Goal: Task Accomplishment & Management: Manage account settings

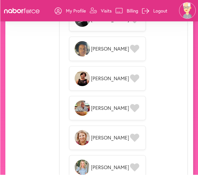
scroll to position [871, 0]
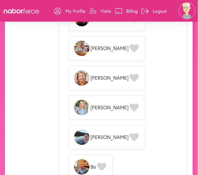
scroll to position [932, 0]
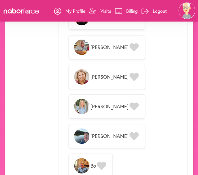
click at [129, 8] on p "Billing" at bounding box center [133, 11] width 12 height 6
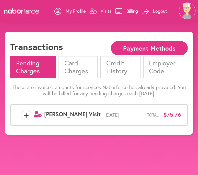
click at [82, 68] on li "Card Charges" at bounding box center [78, 67] width 39 height 22
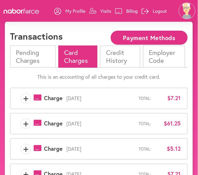
scroll to position [9, 0]
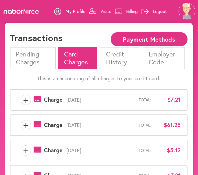
click at [176, 95] on div "+ payments-outline-icon-pink Created with Sketch. Charge October 1st, 2025 Tota…" at bounding box center [99, 100] width 164 height 10
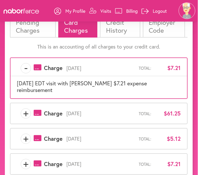
scroll to position [43, 0]
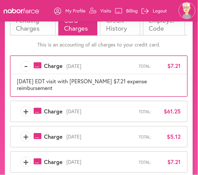
click at [168, 109] on span "$61.25" at bounding box center [169, 112] width 26 height 7
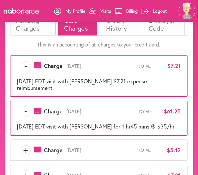
click at [180, 147] on span "$5.12" at bounding box center [169, 150] width 26 height 7
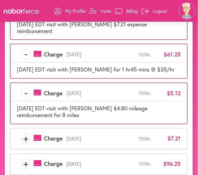
scroll to position [100, 0]
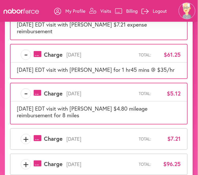
click at [176, 136] on span "$7.21" at bounding box center [169, 139] width 26 height 7
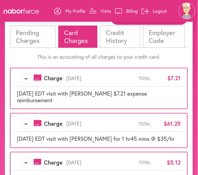
scroll to position [29, 0]
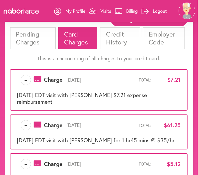
click at [33, 33] on li "Pending Charges" at bounding box center [33, 38] width 46 height 22
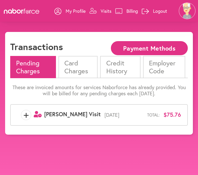
click at [164, 112] on span "$75.76" at bounding box center [172, 115] width 17 height 7
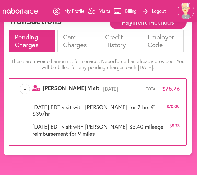
scroll to position [28, 0]
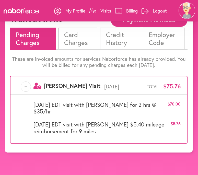
click at [125, 40] on li "Credit History" at bounding box center [120, 39] width 40 height 22
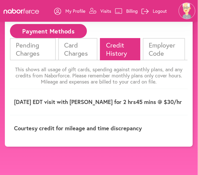
scroll to position [32, 0]
click at [35, 48] on li "Pending Charges" at bounding box center [33, 49] width 46 height 22
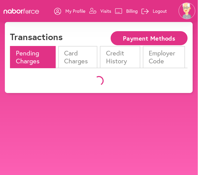
scroll to position [10, 0]
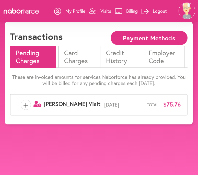
click at [101, 104] on span "October 7th, 2025" at bounding box center [124, 105] width 47 height 6
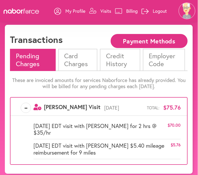
scroll to position [0, 0]
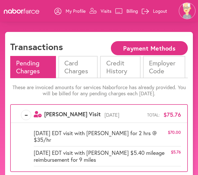
click at [130, 64] on li "Credit History" at bounding box center [120, 67] width 40 height 22
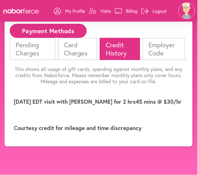
scroll to position [32, 0]
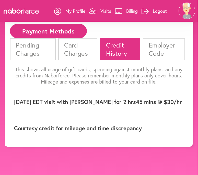
click at [124, 129] on p "Courtesy credit for mileage and time discrepancy" at bounding box center [98, 128] width 168 height 7
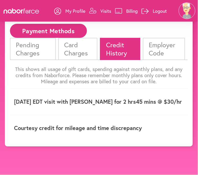
scroll to position [0, 0]
click at [79, 40] on li "Card Charges" at bounding box center [78, 49] width 39 height 22
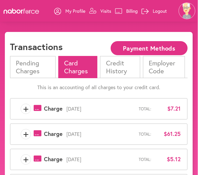
click at [122, 67] on li "Credit History" at bounding box center [120, 67] width 40 height 22
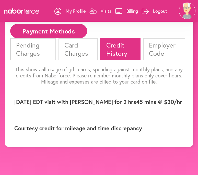
scroll to position [37, 0]
click at [36, 40] on li "Pending Charges" at bounding box center [33, 49] width 46 height 22
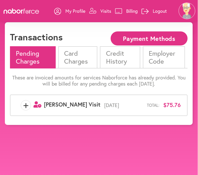
scroll to position [9, 0]
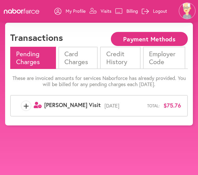
click at [82, 56] on li "Card Charges" at bounding box center [78, 58] width 39 height 22
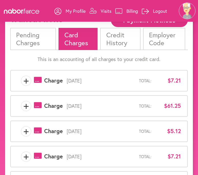
scroll to position [28, 0]
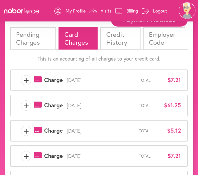
click at [39, 37] on li "Pending Charges" at bounding box center [33, 39] width 46 height 22
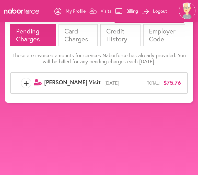
scroll to position [56, 0]
click at [101, 78] on div "+ user-clock Created with Sketch. Nabor Visit October 7th, 2025 Total: $75.76" at bounding box center [99, 83] width 164 height 10
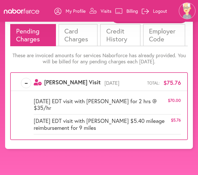
click at [128, 9] on p "Billing" at bounding box center [133, 11] width 12 height 6
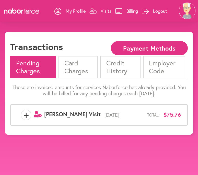
click at [90, 64] on li "Card Charges" at bounding box center [78, 67] width 39 height 22
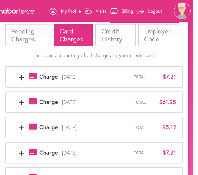
scroll to position [31, 0]
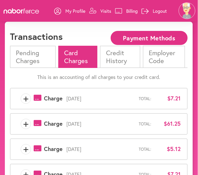
click at [31, 55] on li "Pending Charges" at bounding box center [33, 57] width 46 height 22
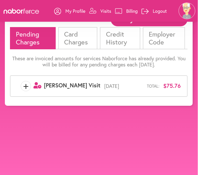
scroll to position [29, 0]
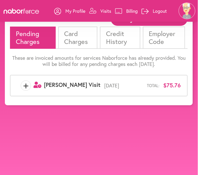
click at [163, 83] on div "Total: $75.76" at bounding box center [165, 85] width 34 height 7
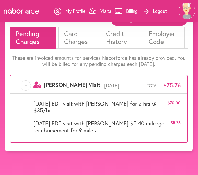
click at [68, 96] on div "- user-clock Created with Sketch. Nabor Visit October 7th, 2025 Total: $75.76 O…" at bounding box center [99, 109] width 178 height 68
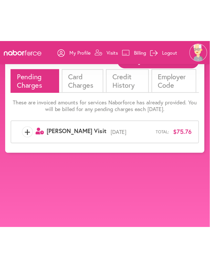
scroll to position [0, 0]
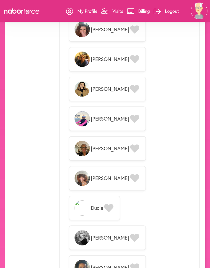
scroll to position [622, 0]
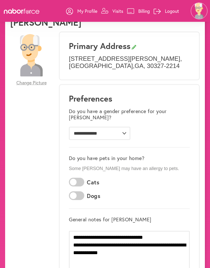
scroll to position [0, 0]
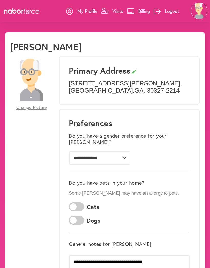
click at [112, 8] on link "Visits" at bounding box center [112, 10] width 22 height 15
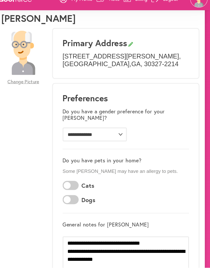
scroll to position [23, 0]
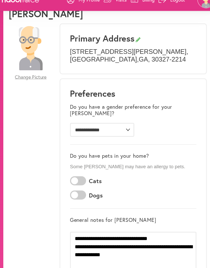
click at [168, 107] on div "**********" at bounding box center [129, 126] width 121 height 38
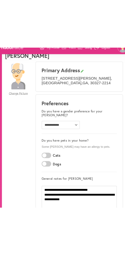
scroll to position [0, 0]
